Goal: Ask a question

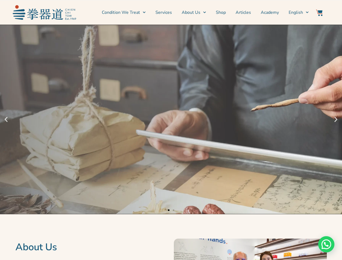
click at [171, 130] on div "Patient-centred Treatments with Proven Effectiveness Chien Chi Tow is a trusted…" at bounding box center [171, 120] width 342 height 190
click at [171, 120] on div "Patient-centred Treatments with Proven Effectiveness Chien Chi Tow is a trusted…" at bounding box center [171, 120] width 342 height 190
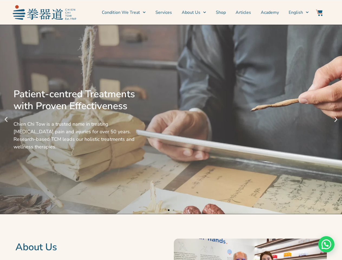
click at [6, 120] on icon "Previous slide" at bounding box center [6, 119] width 7 height 7
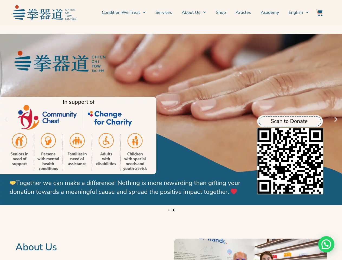
click at [336, 120] on icon "Next slide" at bounding box center [336, 119] width 7 height 7
click at [171, 210] on div "Slides" at bounding box center [171, 210] width 342 height 7
click at [327, 244] on div "Need help?" at bounding box center [326, 244] width 16 height 16
